Goal: Task Accomplishment & Management: Use online tool/utility

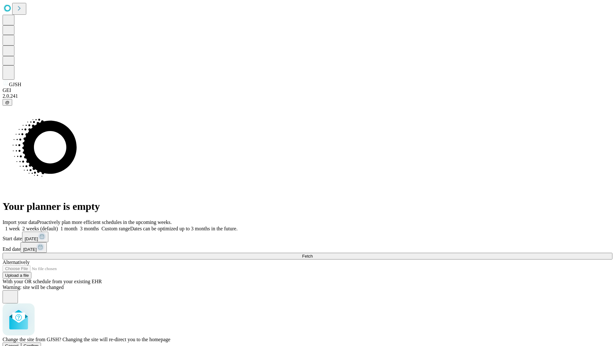
click at [39, 344] on span "Confirm" at bounding box center [31, 346] width 15 height 5
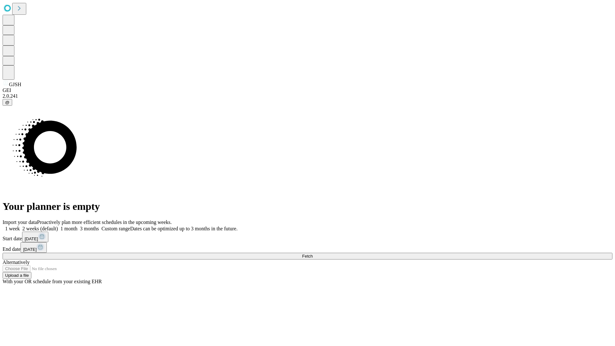
click at [20, 226] on label "1 week" at bounding box center [11, 228] width 17 height 5
click at [313, 254] on span "Fetch" at bounding box center [307, 256] width 11 height 5
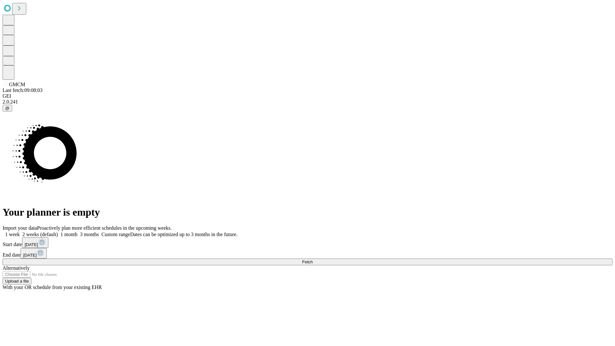
click at [20, 232] on label "1 week" at bounding box center [11, 234] width 17 height 5
click at [313, 260] on span "Fetch" at bounding box center [307, 262] width 11 height 5
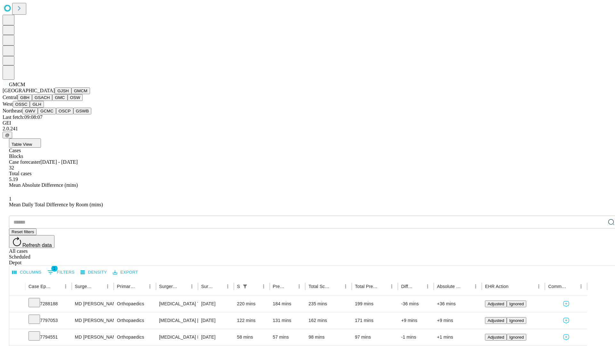
click at [32, 101] on button "GBH" at bounding box center [25, 97] width 14 height 7
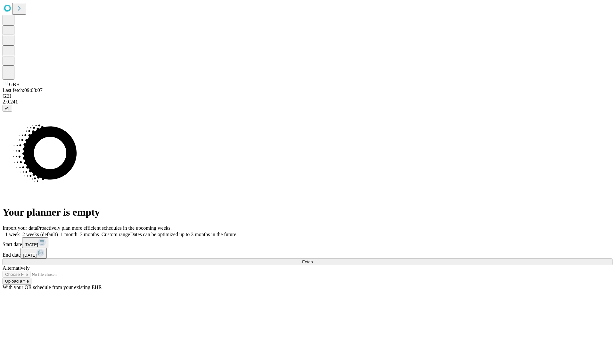
click at [20, 232] on label "1 week" at bounding box center [11, 234] width 17 height 5
click at [313, 260] on span "Fetch" at bounding box center [307, 262] width 11 height 5
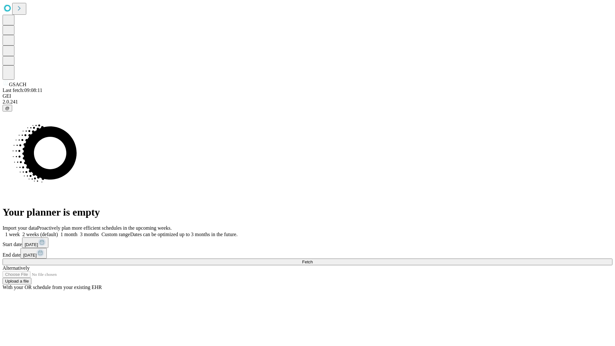
click at [20, 232] on label "1 week" at bounding box center [11, 234] width 17 height 5
click at [313, 260] on span "Fetch" at bounding box center [307, 262] width 11 height 5
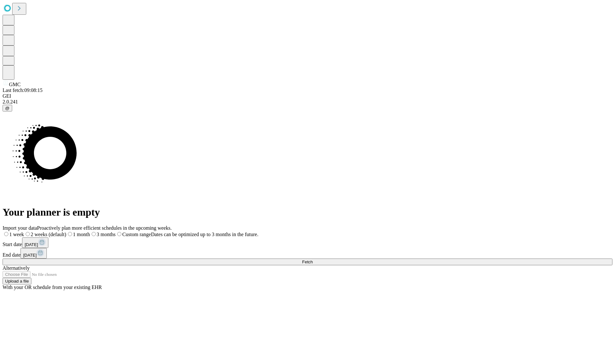
click at [24, 232] on label "1 week" at bounding box center [13, 234] width 21 height 5
click at [313, 260] on span "Fetch" at bounding box center [307, 262] width 11 height 5
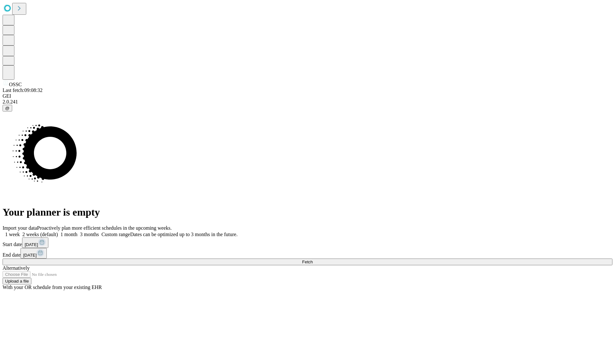
click at [20, 232] on label "1 week" at bounding box center [11, 234] width 17 height 5
click at [313, 260] on span "Fetch" at bounding box center [307, 262] width 11 height 5
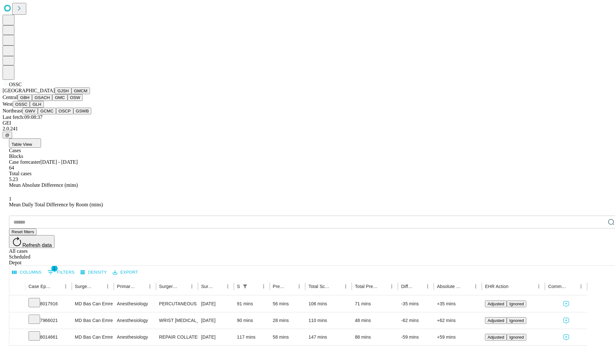
click at [44, 108] on button "GLH" at bounding box center [37, 104] width 14 height 7
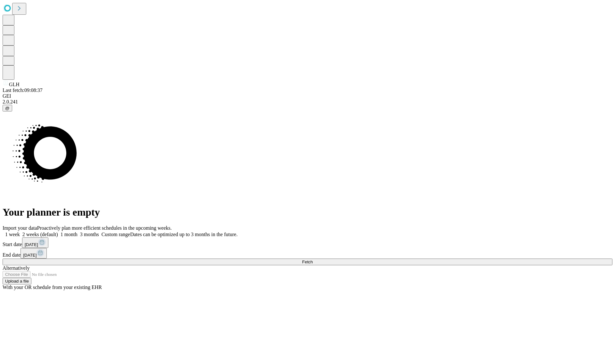
click at [20, 232] on label "1 week" at bounding box center [11, 234] width 17 height 5
click at [313, 260] on span "Fetch" at bounding box center [307, 262] width 11 height 5
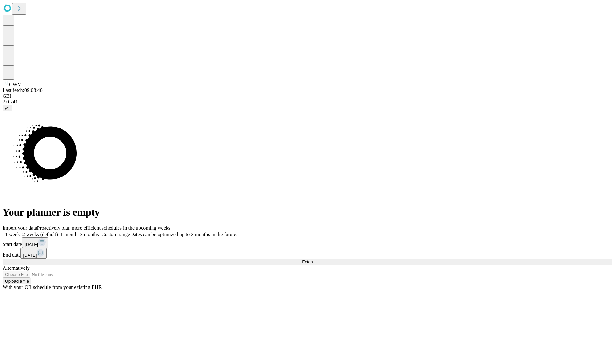
click at [20, 232] on label "1 week" at bounding box center [11, 234] width 17 height 5
click at [313, 260] on span "Fetch" at bounding box center [307, 262] width 11 height 5
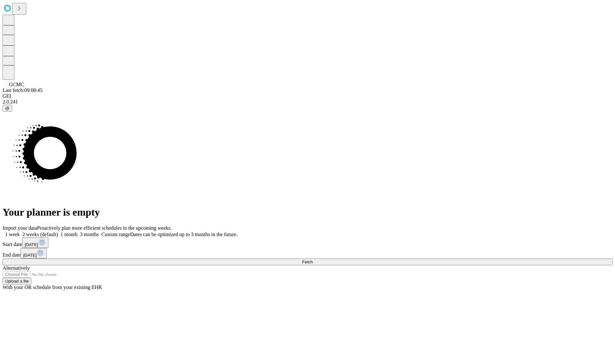
click at [313, 260] on span "Fetch" at bounding box center [307, 262] width 11 height 5
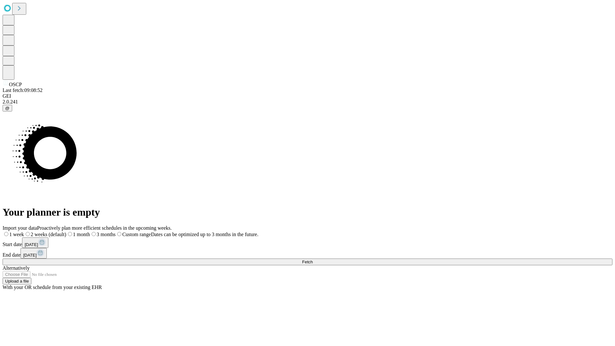
click at [24, 232] on label "1 week" at bounding box center [13, 234] width 21 height 5
click at [313, 260] on span "Fetch" at bounding box center [307, 262] width 11 height 5
